Goal: Check status

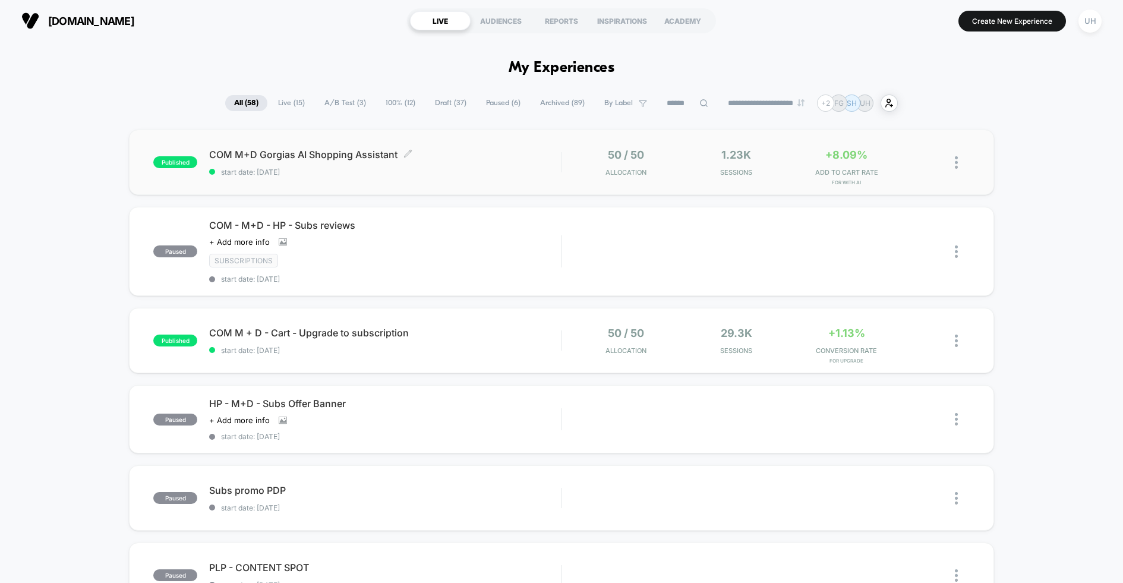
click at [487, 172] on span "start date: [DATE]" at bounding box center [385, 172] width 352 height 9
